Goal: Register for event/course

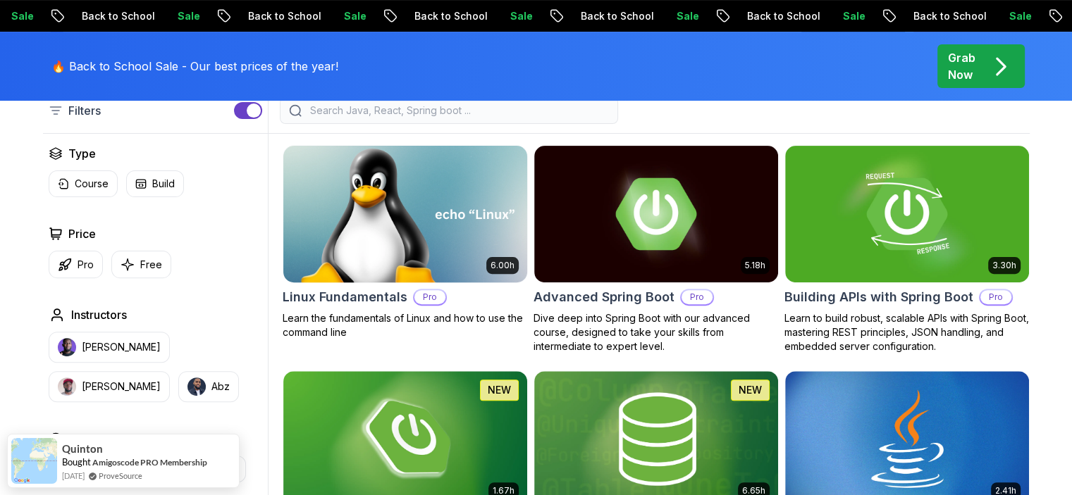
scroll to position [423, 0]
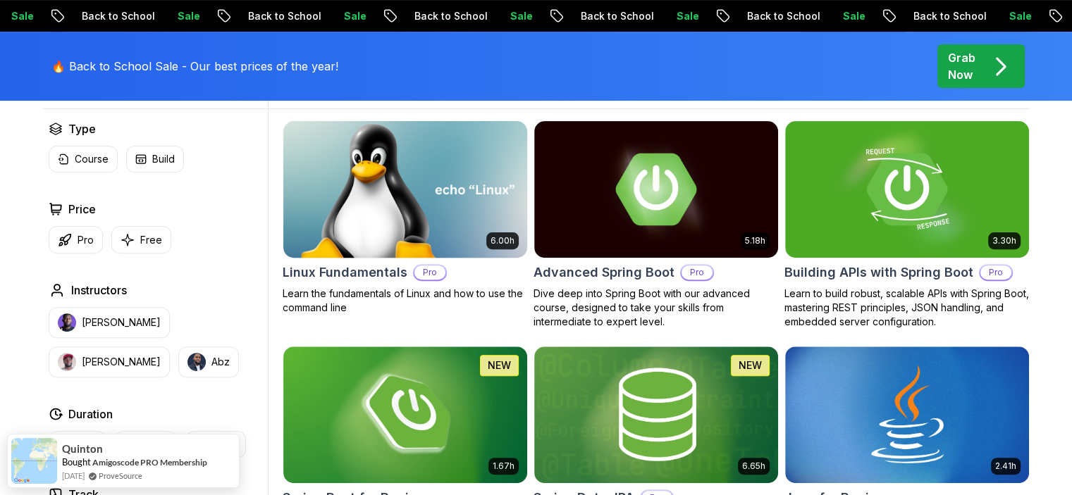
click at [369, 273] on h2 "Linux Fundamentals" at bounding box center [345, 273] width 125 height 20
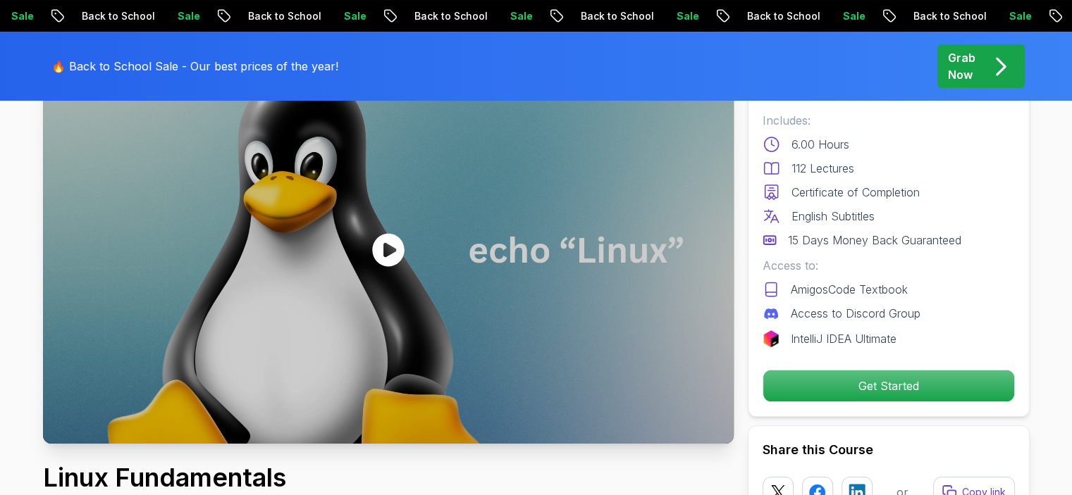
scroll to position [141, 0]
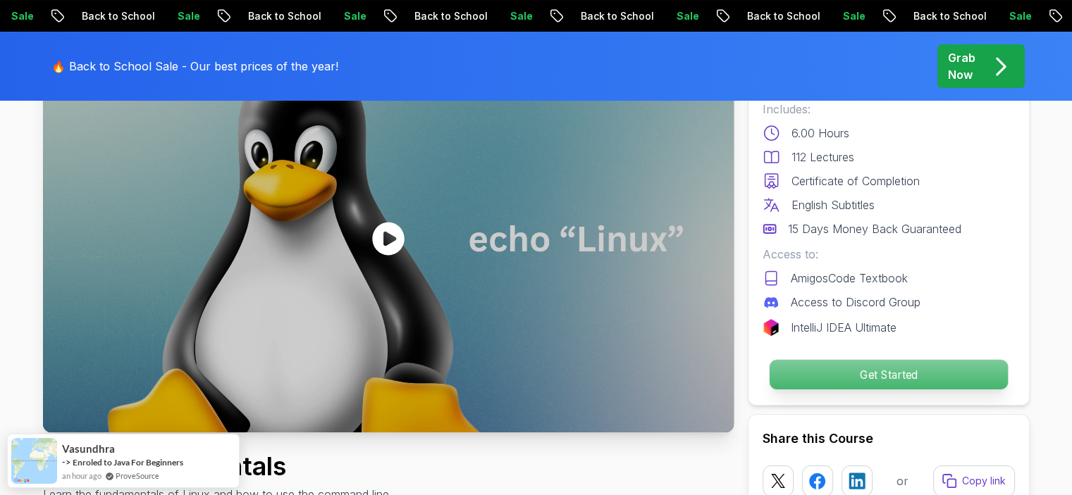
click at [937, 378] on p "Get Started" at bounding box center [888, 375] width 238 height 30
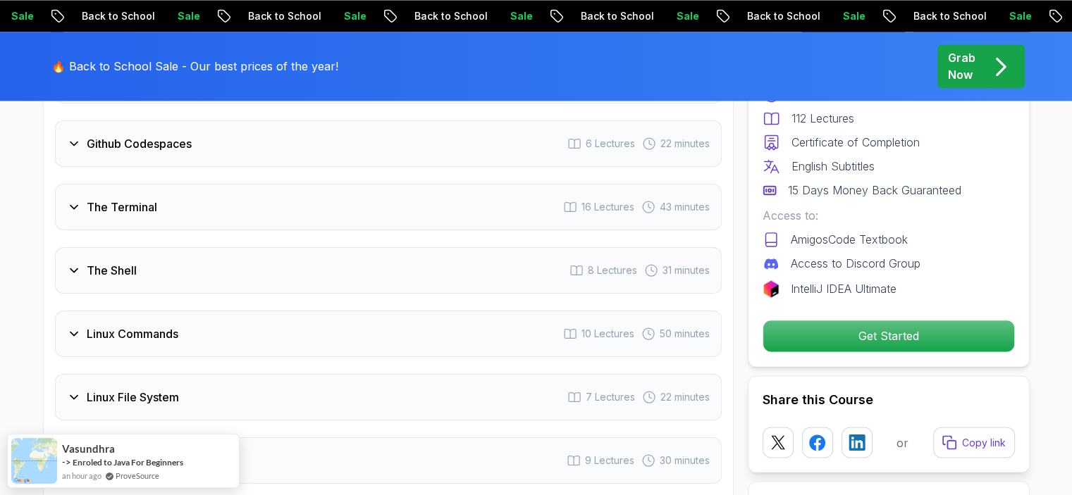
scroll to position [2063, 0]
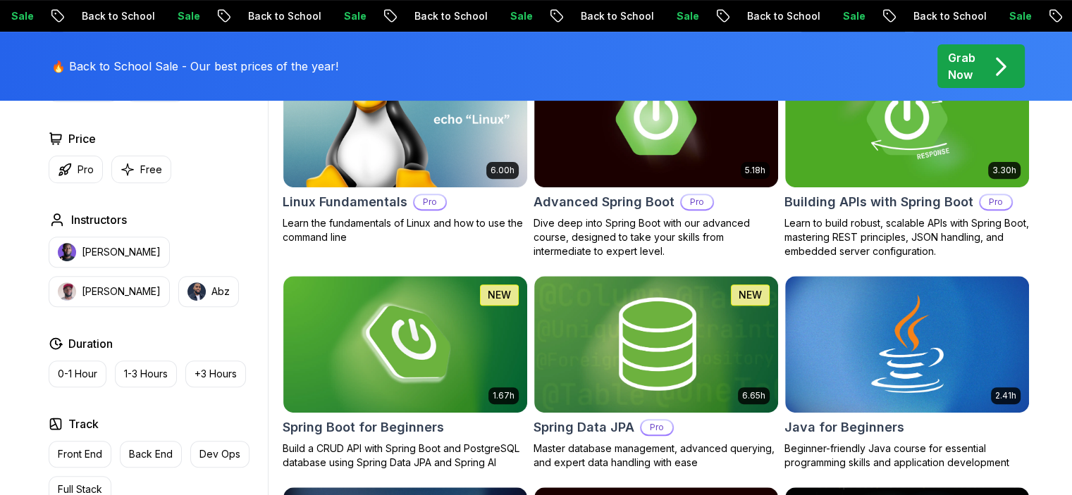
scroll to position [423, 0]
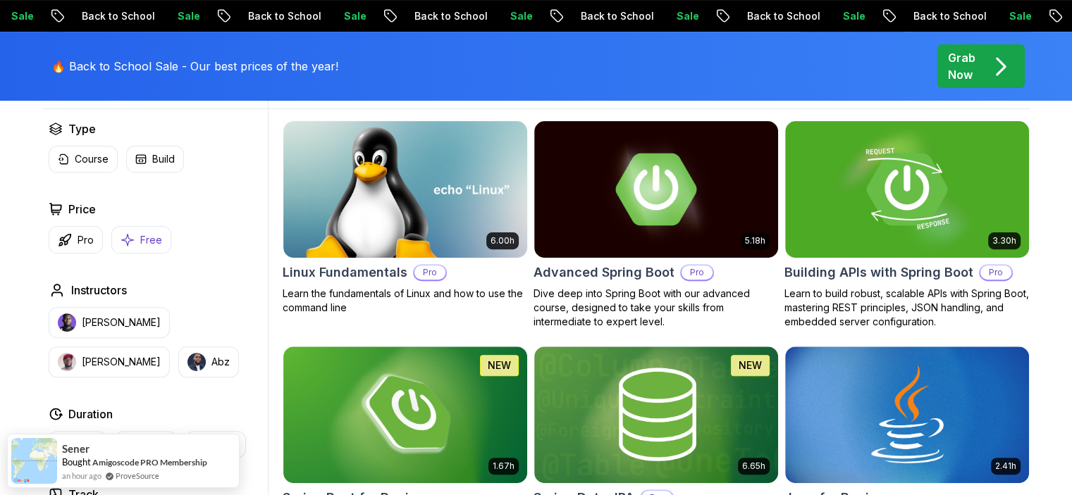
click at [140, 238] on p "Free" at bounding box center [151, 240] width 22 height 14
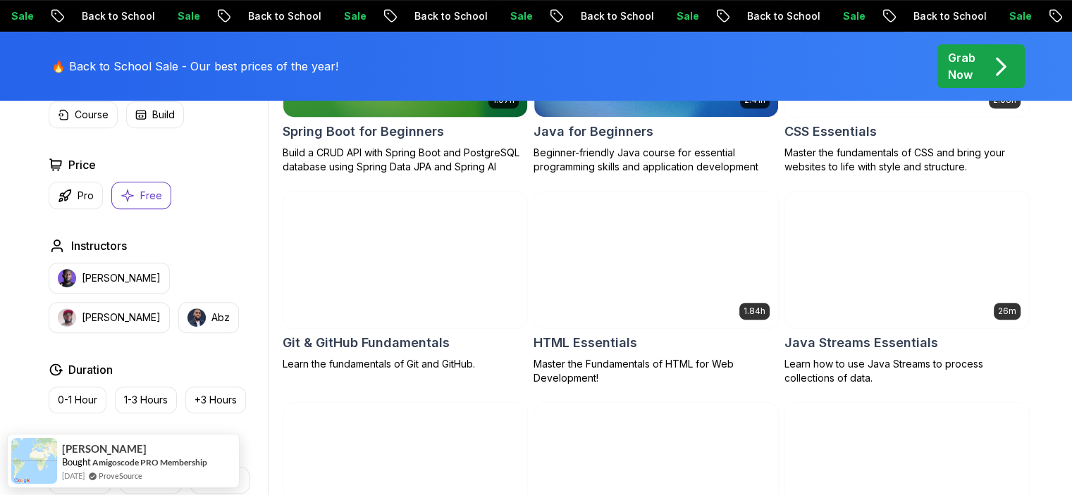
scroll to position [634, 0]
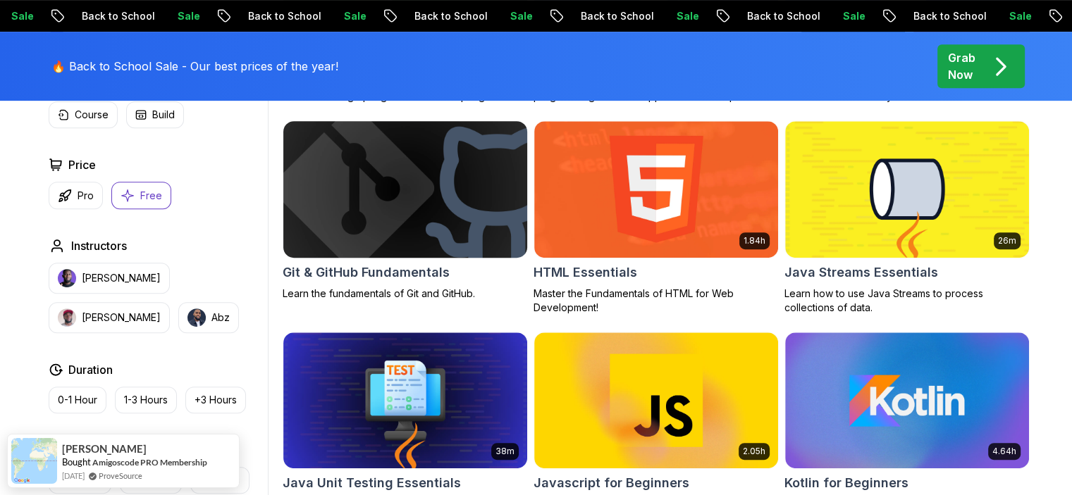
click at [402, 273] on h2 "Git & GitHub Fundamentals" at bounding box center [366, 273] width 167 height 20
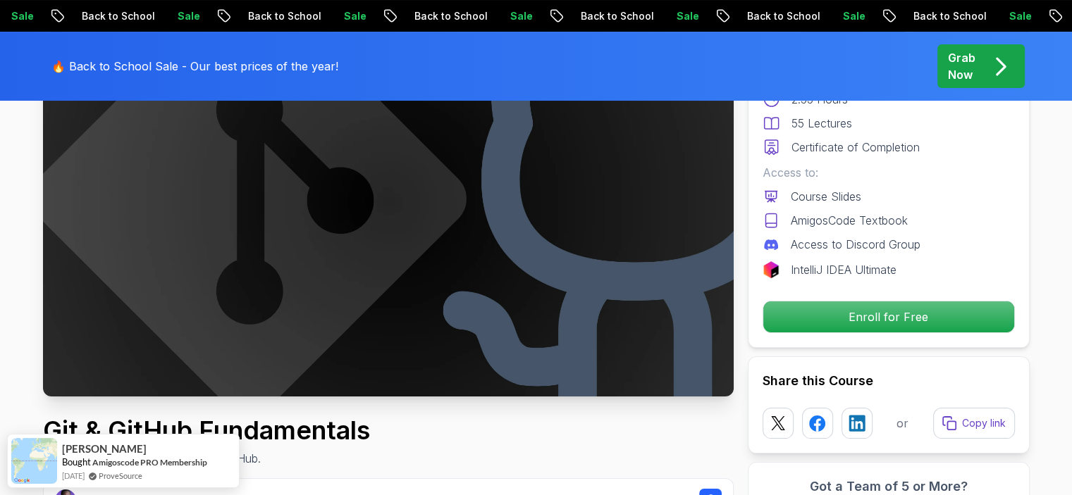
scroll to position [282, 0]
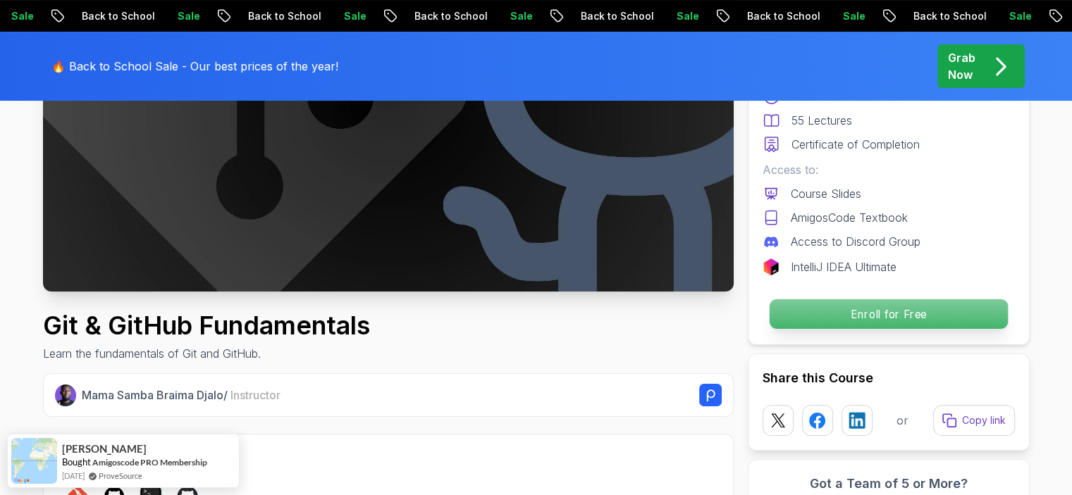
click at [842, 321] on p "Enroll for Free" at bounding box center [888, 314] width 238 height 30
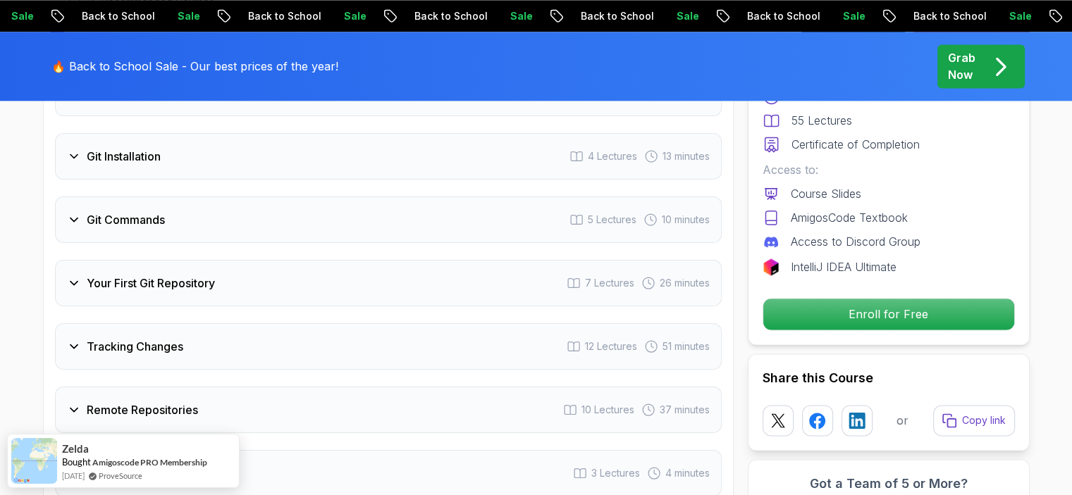
scroll to position [1924, 0]
